Goal: Task Accomplishment & Management: Manage account settings

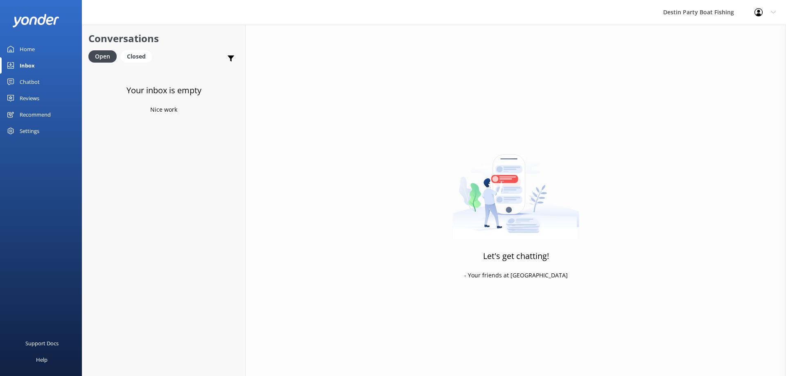
click at [30, 98] on div "Reviews" at bounding box center [30, 98] width 20 height 16
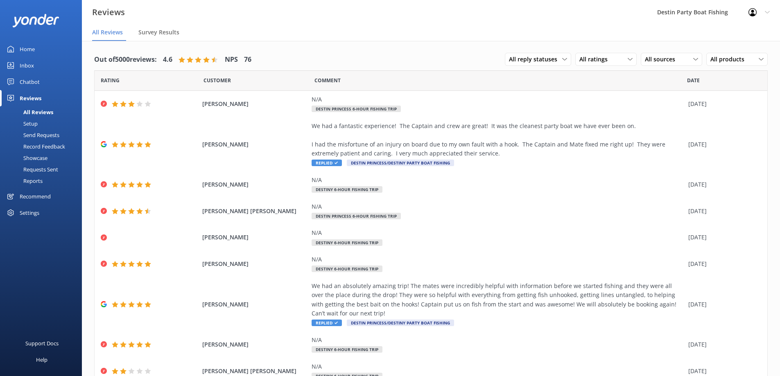
click at [26, 59] on div "Inbox" at bounding box center [27, 65] width 14 height 16
